Goal: Navigation & Orientation: Find specific page/section

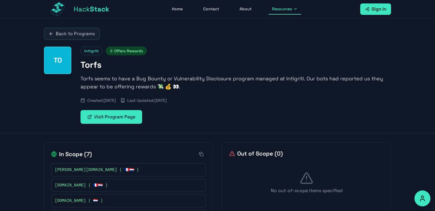
click at [85, 61] on h1 "Torfs" at bounding box center [235, 65] width 310 height 10
click at [120, 50] on span "Offers Rewards" at bounding box center [126, 51] width 41 height 9
click at [175, 53] on div "Intigriti Offers Rewards" at bounding box center [235, 51] width 310 height 9
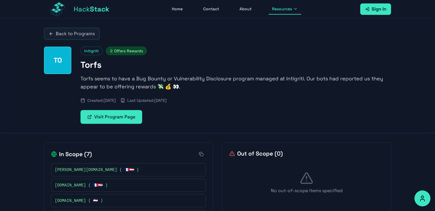
click at [93, 51] on span "Intigriti" at bounding box center [91, 51] width 22 height 9
click at [63, 33] on link "Back to Programs" at bounding box center [72, 34] width 56 height 12
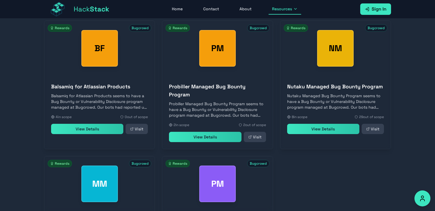
scroll to position [51, 0]
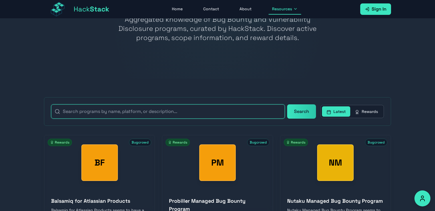
click at [215, 114] on input "text" at bounding box center [168, 111] width 234 height 14
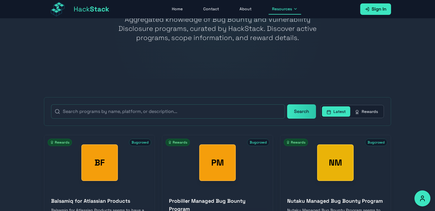
click at [253, 65] on div at bounding box center [217, 23] width 435 height 111
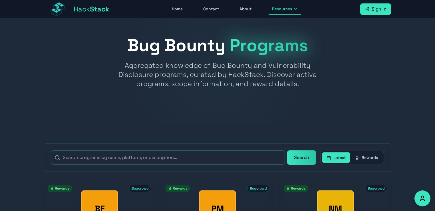
scroll to position [0, 0]
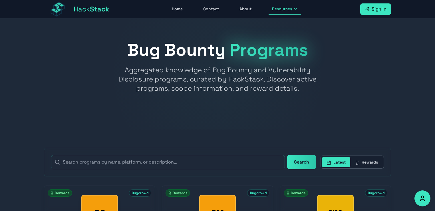
click at [169, 7] on link "Home" at bounding box center [177, 9] width 18 height 11
